Goal: Download file/media

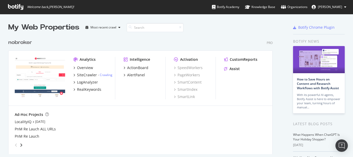
scroll to position [117, 264]
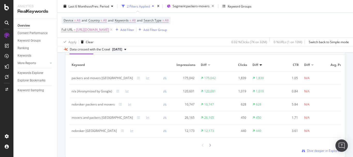
scroll to position [490, 0]
click at [87, 105] on div "nobroker packers and movers" at bounding box center [92, 103] width 43 height 5
copy div "nobroker packers and movers"
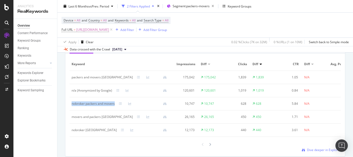
click at [98, 109] on td "nobroker packers and movers" at bounding box center [120, 103] width 103 height 13
drag, startPoint x: 84, startPoint y: 104, endPoint x: 74, endPoint y: 104, distance: 10.1
click at [74, 104] on div "nobroker packers and movers" at bounding box center [92, 103] width 43 height 5
click at [86, 107] on td "nobroker packers and movers" at bounding box center [120, 103] width 103 height 13
drag, startPoint x: 85, startPoint y: 104, endPoint x: 72, endPoint y: 103, distance: 13.2
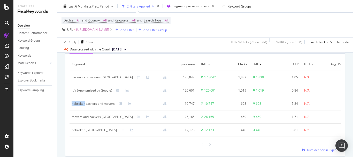
click at [72, 103] on div "nobroker packers and movers" at bounding box center [92, 103] width 43 height 5
copy div "nobroker"
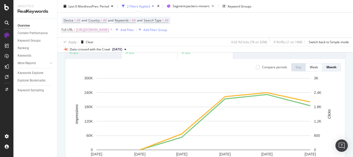
scroll to position [52, 0]
click at [113, 31] on icon at bounding box center [111, 29] width 4 height 5
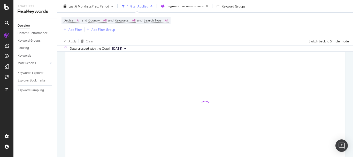
scroll to position [51, 0]
click at [68, 29] on div "Add Filter" at bounding box center [75, 29] width 14 height 4
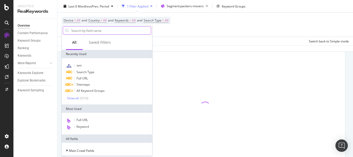
click at [90, 31] on input "text" at bounding box center [111, 31] width 80 height 8
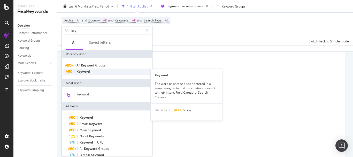
type input "key"
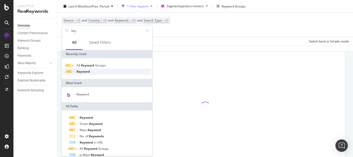
click at [91, 73] on div "Keyword" at bounding box center [107, 71] width 88 height 6
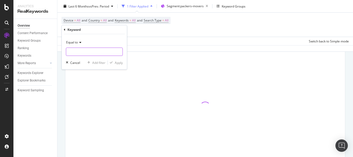
click at [88, 52] on input "text" at bounding box center [94, 51] width 56 height 8
click at [78, 44] on div "Equal to" at bounding box center [94, 42] width 57 height 8
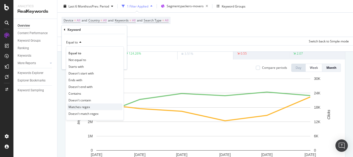
click at [82, 106] on span "Matches regex" at bounding box center [78, 107] width 21 height 4
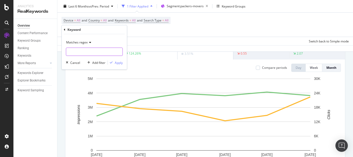
click at [83, 50] on input "text" at bounding box center [94, 51] width 56 height 8
paste input "nobroker"
type input "nobroker|broker"
click at [116, 62] on div "Apply" at bounding box center [119, 62] width 8 height 4
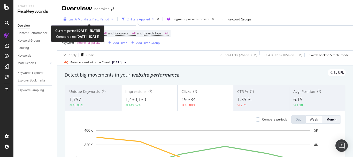
click at [104, 20] on span "vs Prev. Period" at bounding box center [99, 19] width 20 height 4
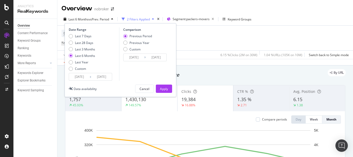
click at [83, 75] on input "2025/03/01" at bounding box center [79, 76] width 21 height 7
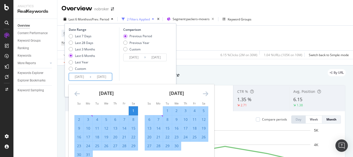
click at [75, 91] on icon "Move backward to switch to the previous month." at bounding box center [76, 93] width 5 height 6
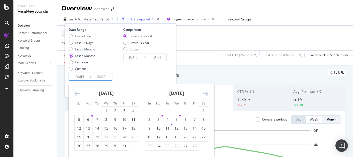
click at [75, 91] on icon "Move backward to switch to the previous month." at bounding box center [76, 93] width 5 height 6
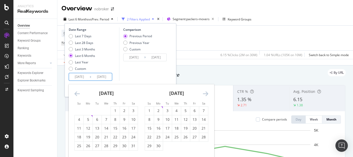
click at [75, 91] on icon "Move backward to switch to the previous month." at bounding box center [76, 93] width 5 height 6
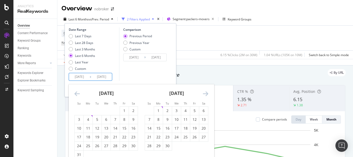
click at [75, 91] on icon "Move backward to switch to the previous month." at bounding box center [76, 93] width 5 height 6
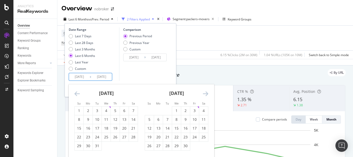
click at [75, 91] on icon "Move backward to switch to the previous month." at bounding box center [76, 93] width 5 height 6
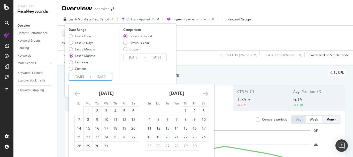
click at [75, 91] on icon "Move backward to switch to the previous month." at bounding box center [76, 93] width 5 height 6
click at [82, 110] on div "1" at bounding box center [79, 110] width 9 height 5
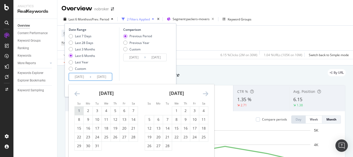
type input "2023/01/01"
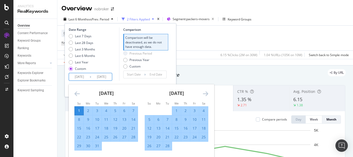
click at [136, 82] on div "Date Range Last 7 Days Last 28 Days Last 3 Months Last 6 Months Last Year Custo…" at bounding box center [121, 60] width 112 height 74
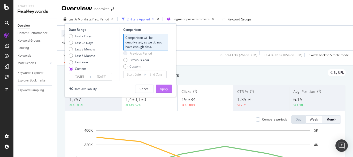
click at [165, 90] on div "Apply" at bounding box center [164, 88] width 8 height 4
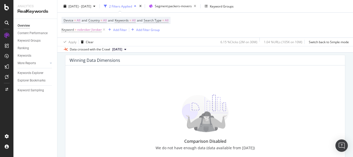
scroll to position [387, 0]
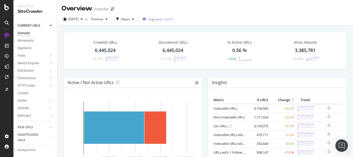
click at [146, 18] on icon "button" at bounding box center [144, 19] width 4 height 3
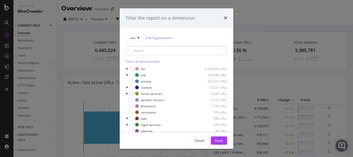
click at [155, 49] on input "modal" at bounding box center [176, 50] width 101 height 9
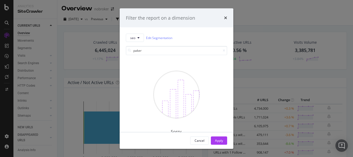
type input "paker"
click at [225, 17] on icon "times" at bounding box center [225, 18] width 3 height 4
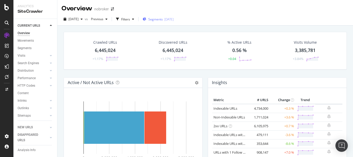
click at [163, 19] on span "Segments" at bounding box center [155, 19] width 14 height 4
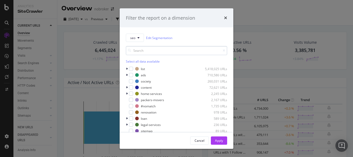
click at [152, 51] on input "modal" at bounding box center [176, 50] width 101 height 9
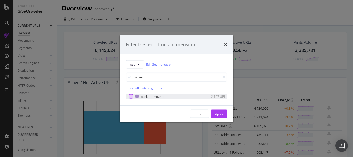
type input "packer"
click at [132, 95] on div "modal" at bounding box center [131, 96] width 4 height 4
click at [225, 113] on button "Apply" at bounding box center [219, 113] width 16 height 8
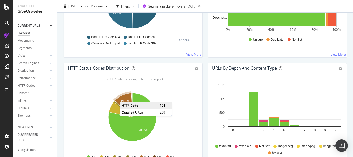
scroll to position [310, 0]
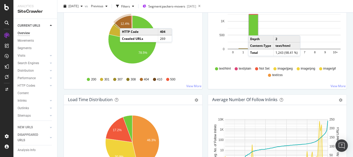
click at [125, 23] on text "12.4%" at bounding box center [125, 24] width 9 height 4
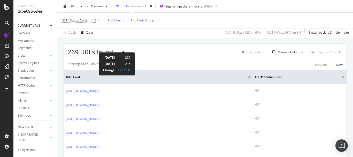
scroll to position [94, 0]
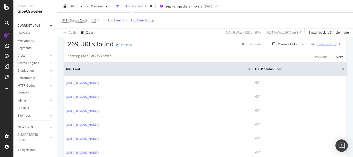
click at [321, 44] on div "Export as CSV" at bounding box center [326, 44] width 20 height 4
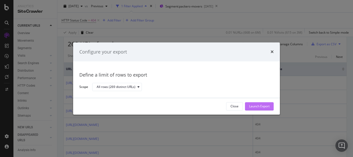
click at [264, 104] on div "Launch Export" at bounding box center [259, 106] width 20 height 4
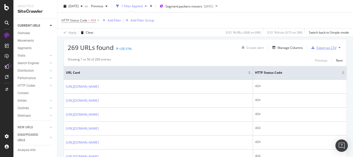
scroll to position [68, 0]
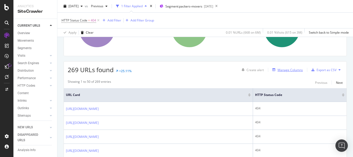
click at [277, 71] on div "Manage Columns" at bounding box center [289, 70] width 25 height 4
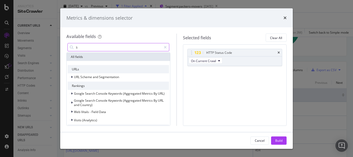
type input "l"
type input "sampl"
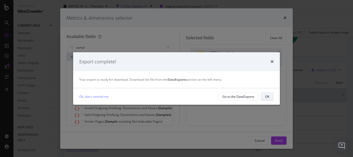
click at [266, 97] on div "OK" at bounding box center [267, 96] width 4 height 4
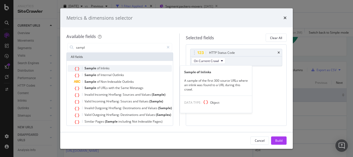
click at [98, 68] on span "of" at bounding box center [99, 68] width 4 height 4
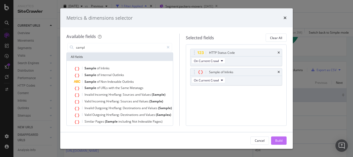
click at [282, 140] on button "Build" at bounding box center [278, 140] width 15 height 8
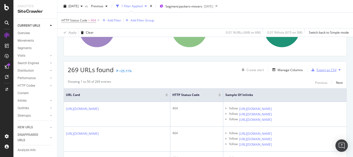
click at [316, 69] on div "Export as CSV" at bounding box center [326, 70] width 20 height 4
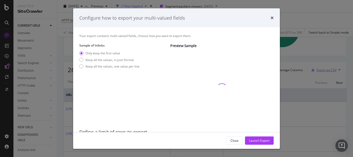
scroll to position [23, 0]
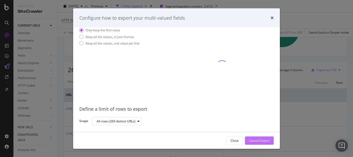
click at [260, 142] on div "Launch Export" at bounding box center [259, 140] width 20 height 4
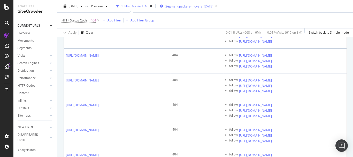
scroll to position [206, 0]
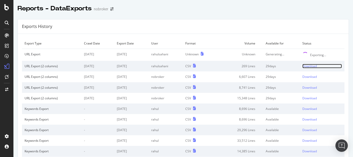
click at [305, 64] on div "Download" at bounding box center [309, 66] width 14 height 4
click at [222, 24] on div "Exports History" at bounding box center [183, 26] width 330 height 14
